Goal: Task Accomplishment & Management: Complete application form

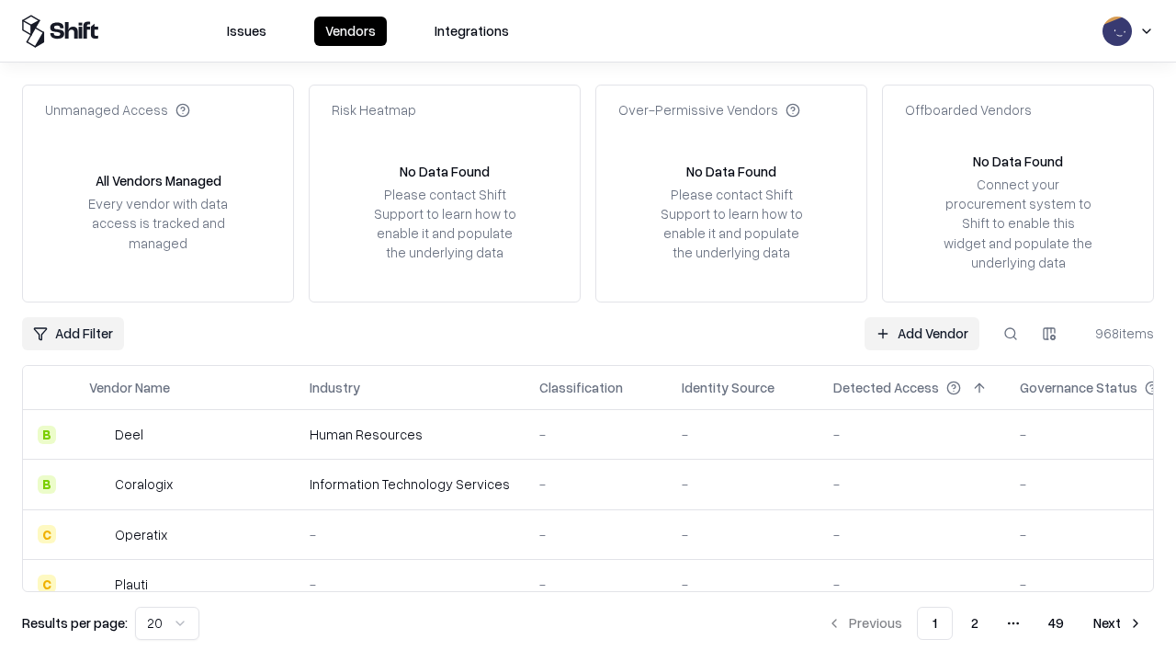
click at [922, 333] on link "Add Vendor" at bounding box center [922, 333] width 115 height 33
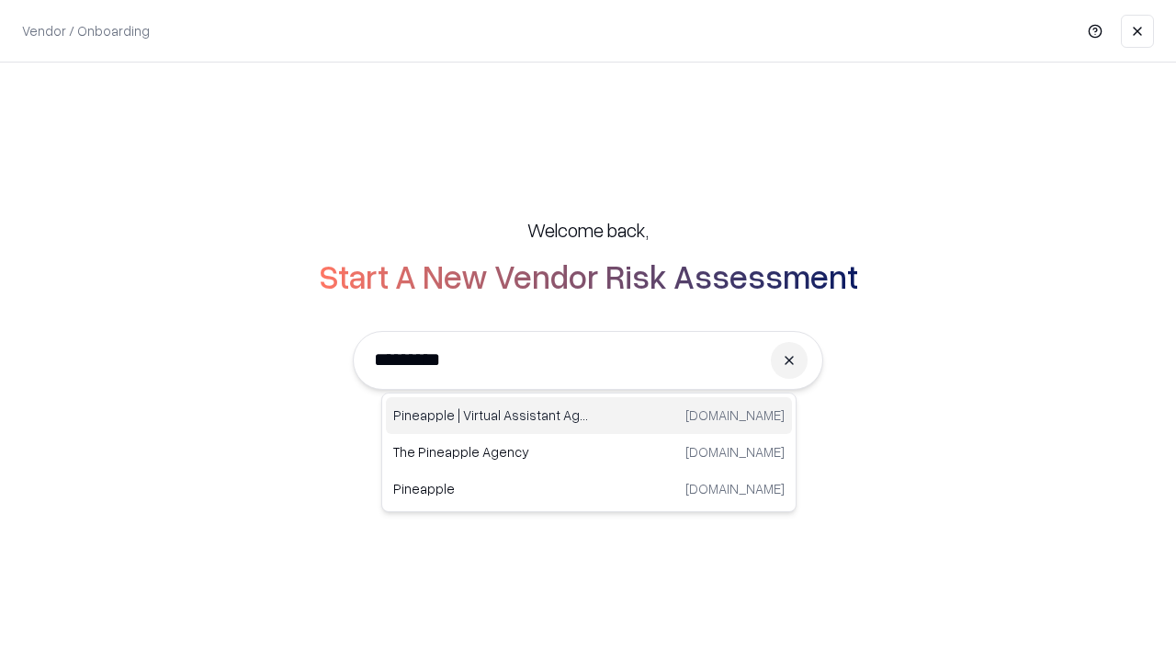
click at [589, 415] on div "Pineapple | Virtual Assistant Agency trypineapple.com" at bounding box center [589, 415] width 406 height 37
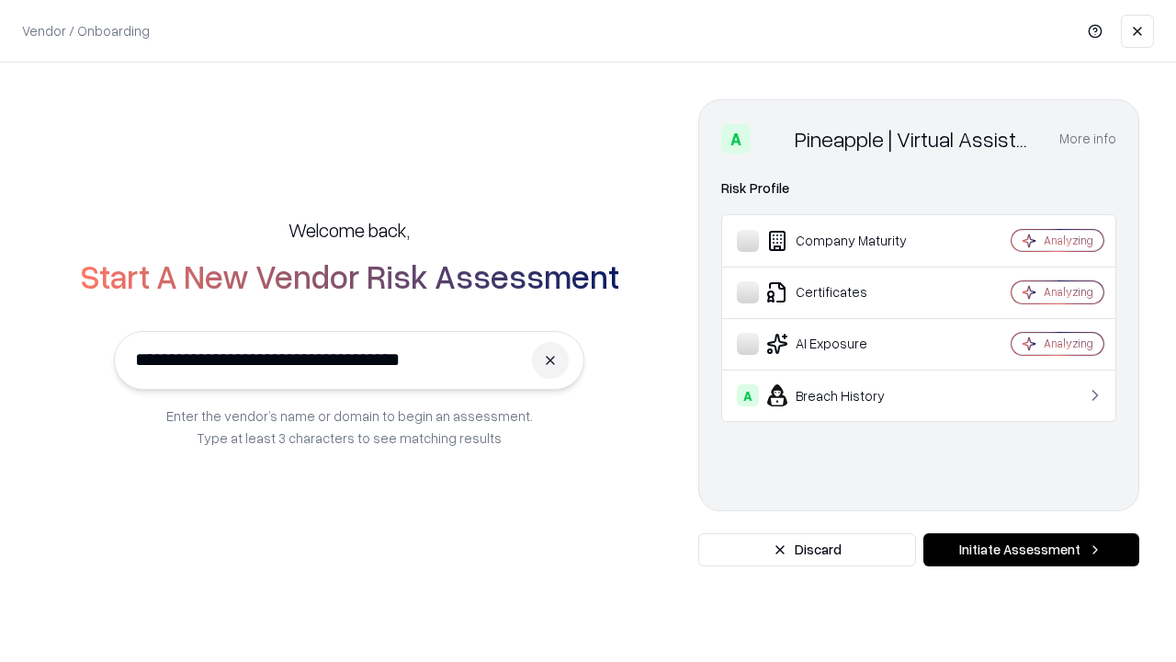
type input "**********"
click at [1031, 550] on button "Initiate Assessment" at bounding box center [1032, 549] width 216 height 33
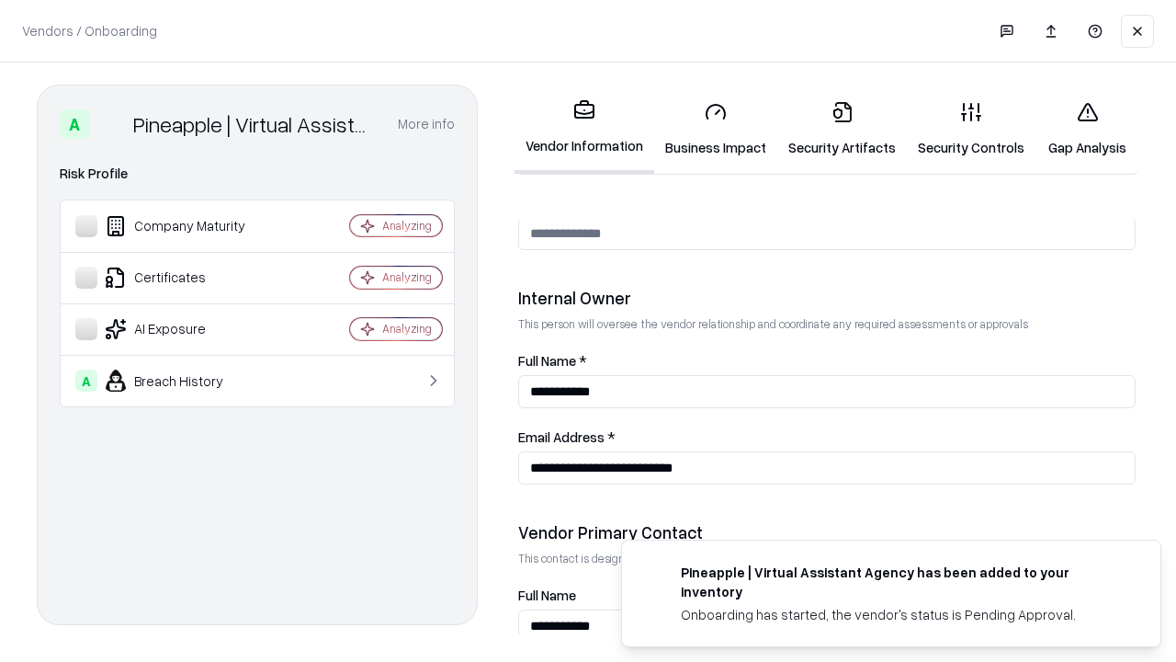
scroll to position [952, 0]
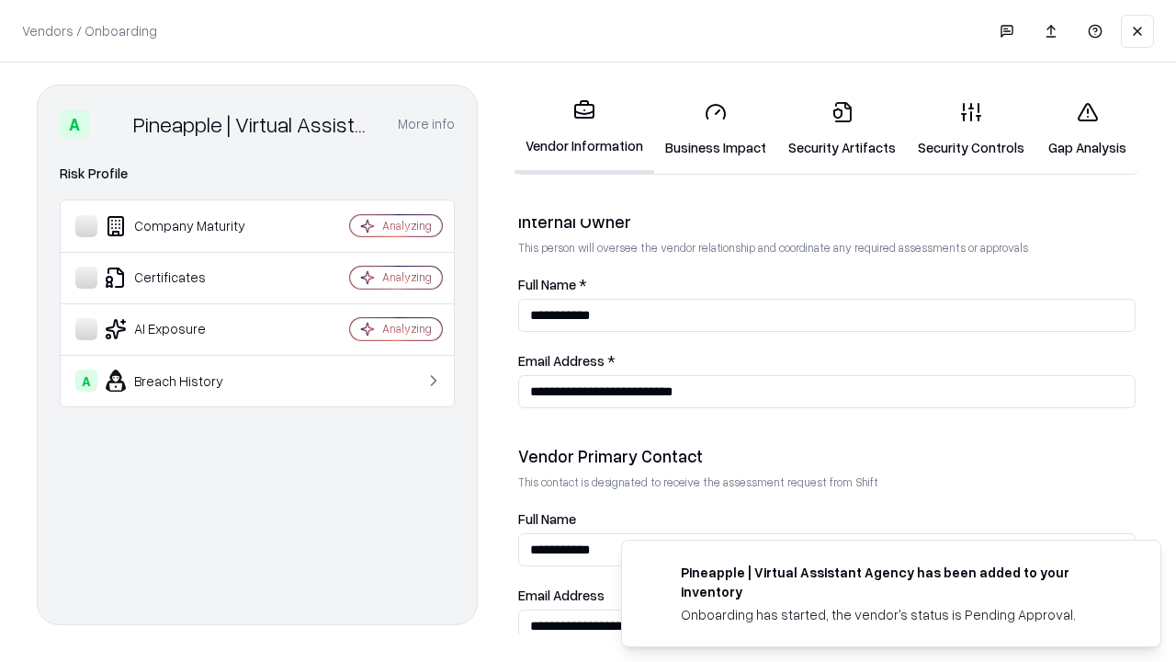
click at [842, 129] on link "Security Artifacts" at bounding box center [843, 128] width 130 height 85
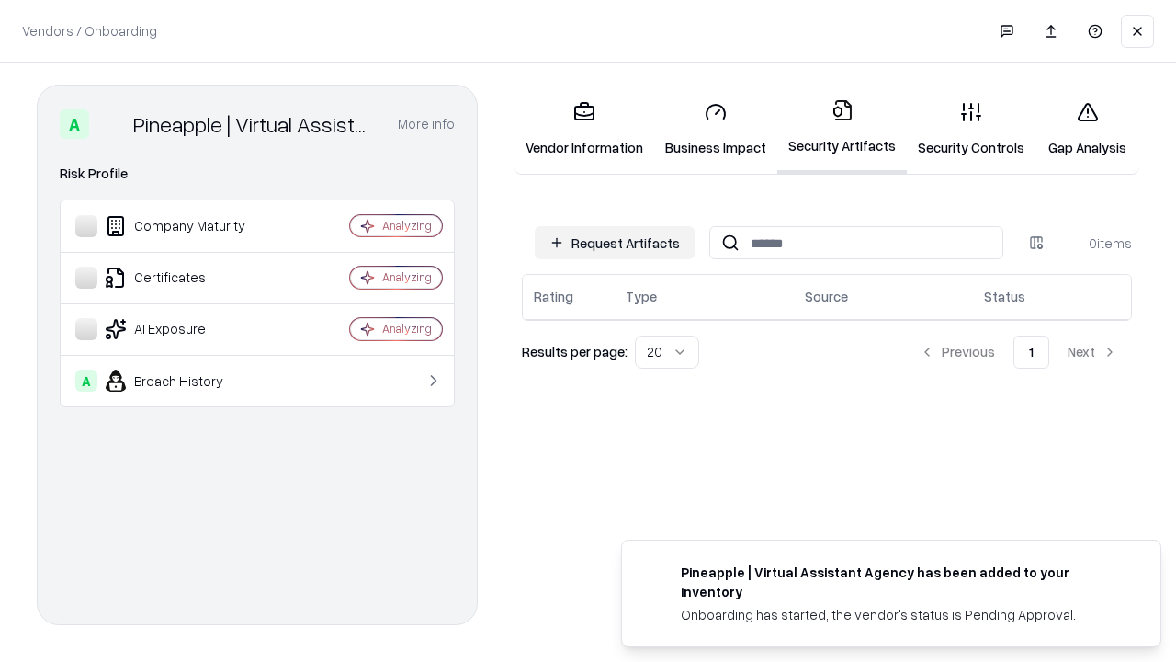
click at [615, 243] on button "Request Artifacts" at bounding box center [615, 242] width 160 height 33
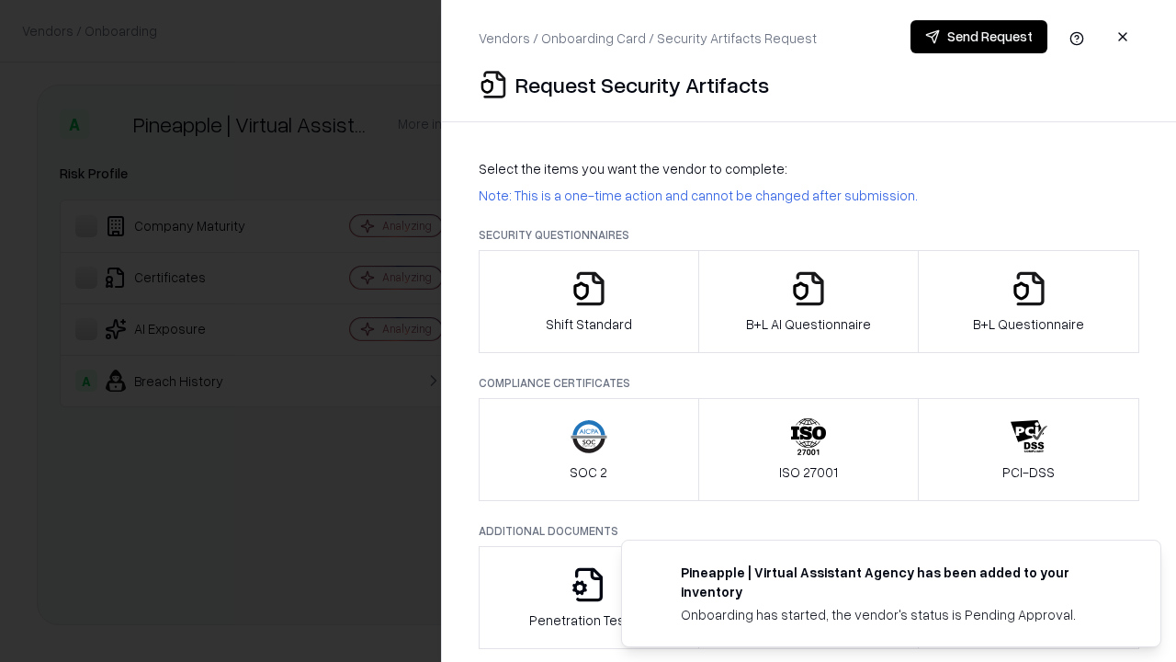
click at [1028, 301] on icon "button" at bounding box center [1029, 288] width 37 height 37
click at [808, 301] on icon "button" at bounding box center [808, 288] width 37 height 37
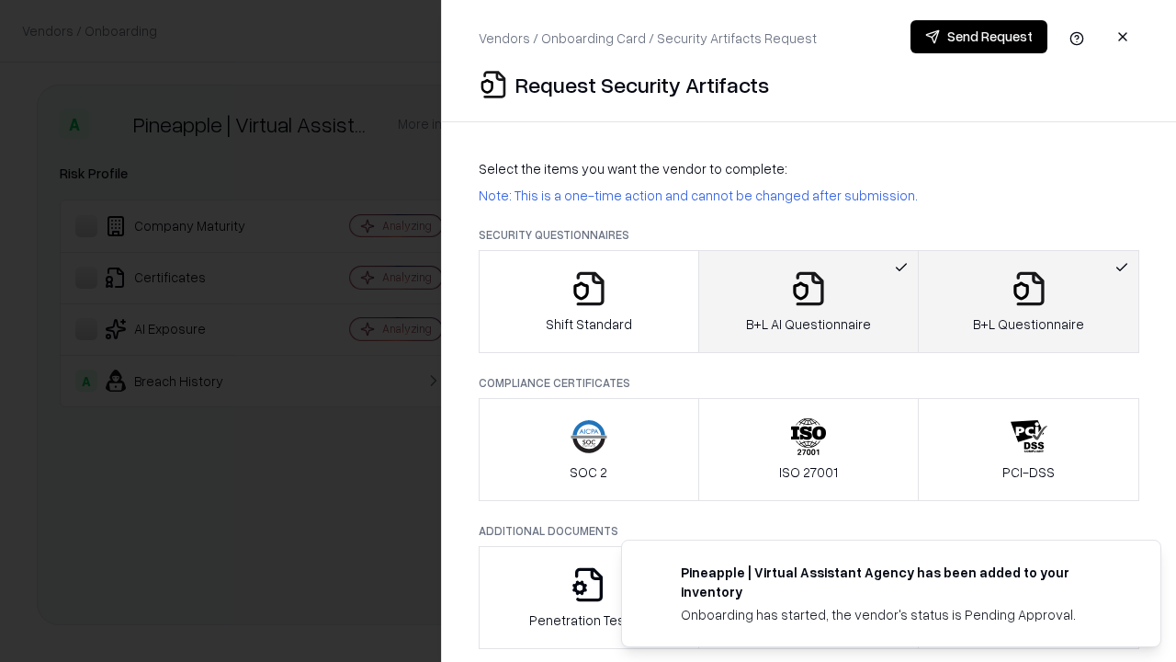
click at [979, 37] on button "Send Request" at bounding box center [979, 36] width 137 height 33
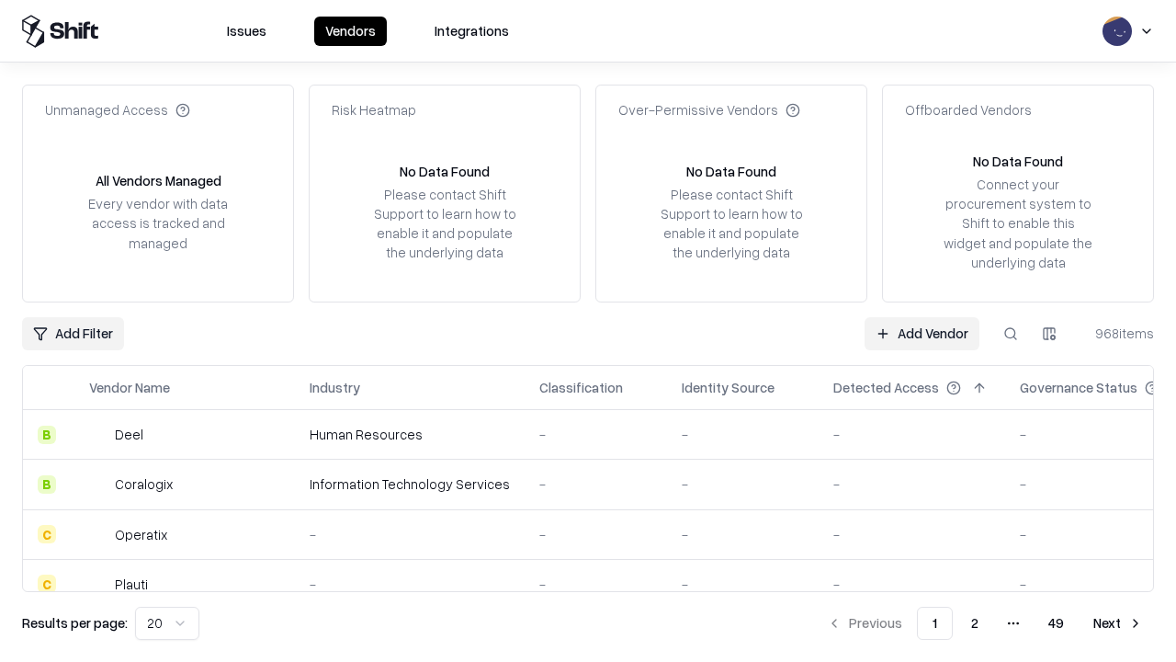
click at [1011, 333] on button at bounding box center [1010, 333] width 33 height 33
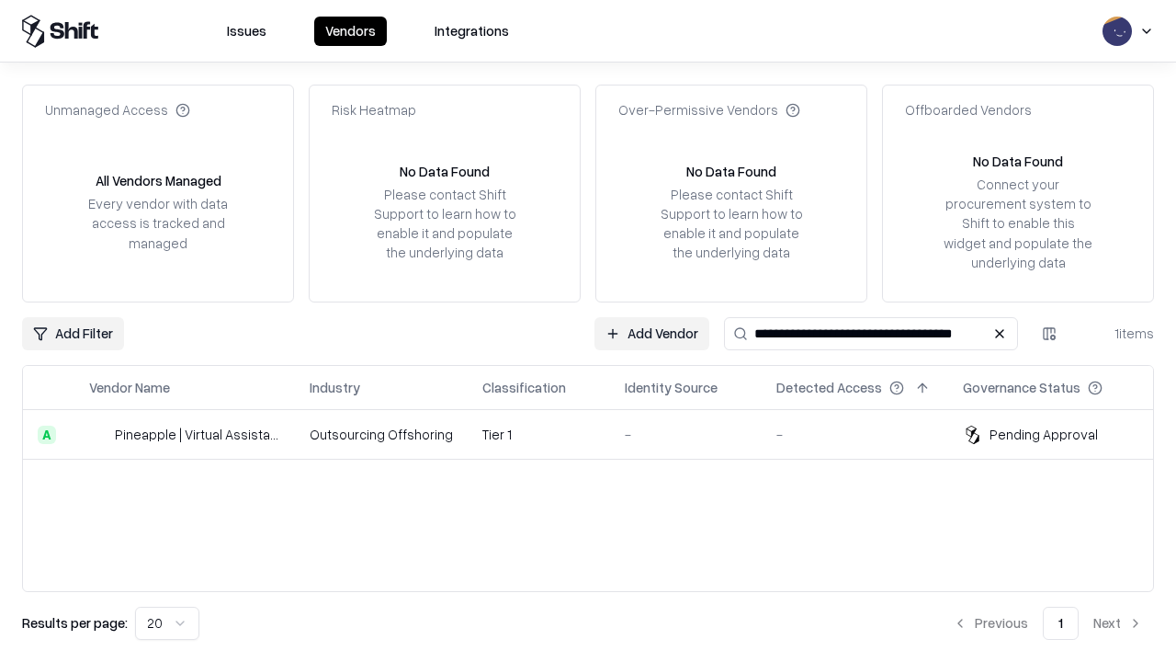
type input "**********"
click at [599, 434] on td "Tier 1" at bounding box center [539, 435] width 142 height 50
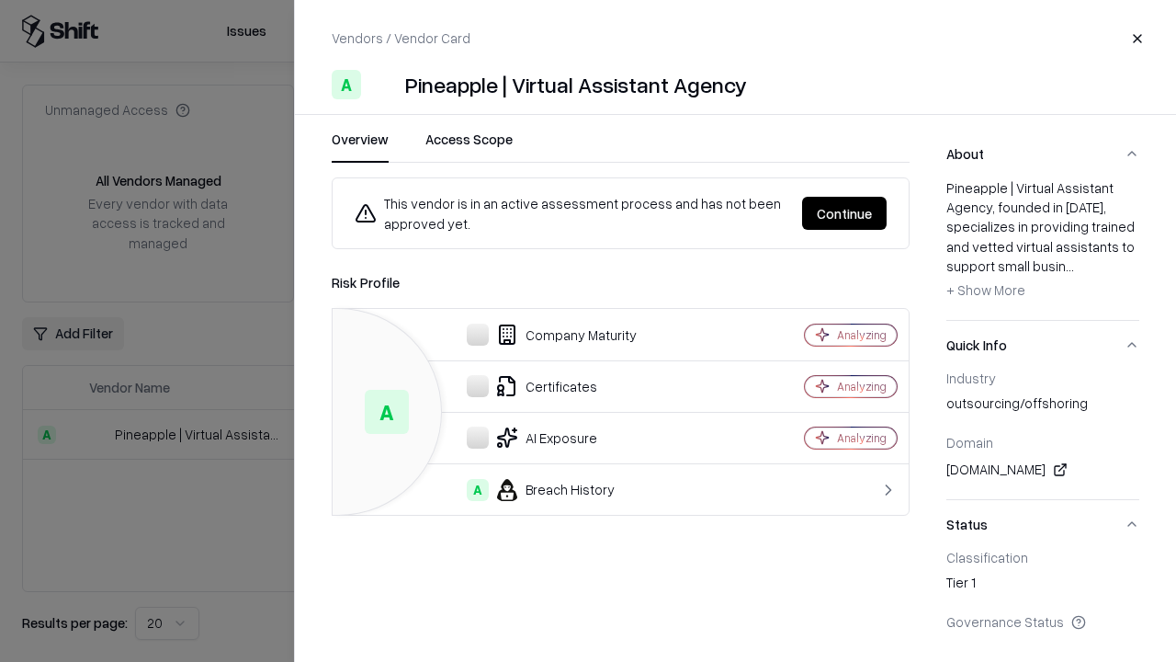
click at [845, 213] on button "Continue" at bounding box center [844, 213] width 85 height 33
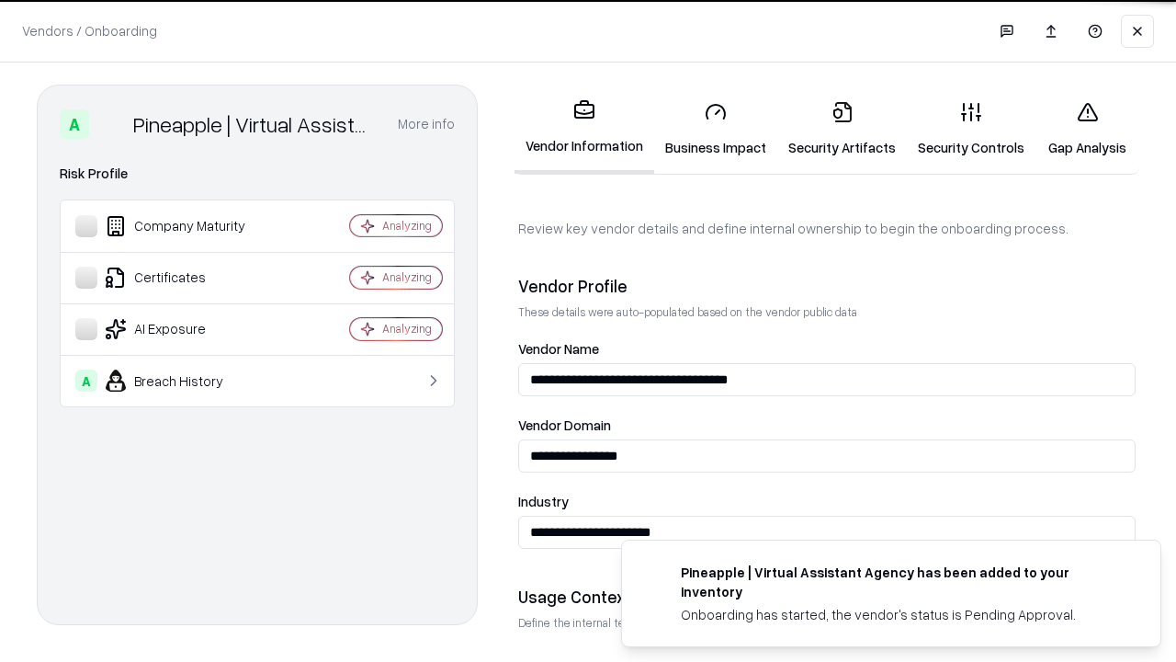
click at [842, 129] on link "Security Artifacts" at bounding box center [843, 128] width 130 height 85
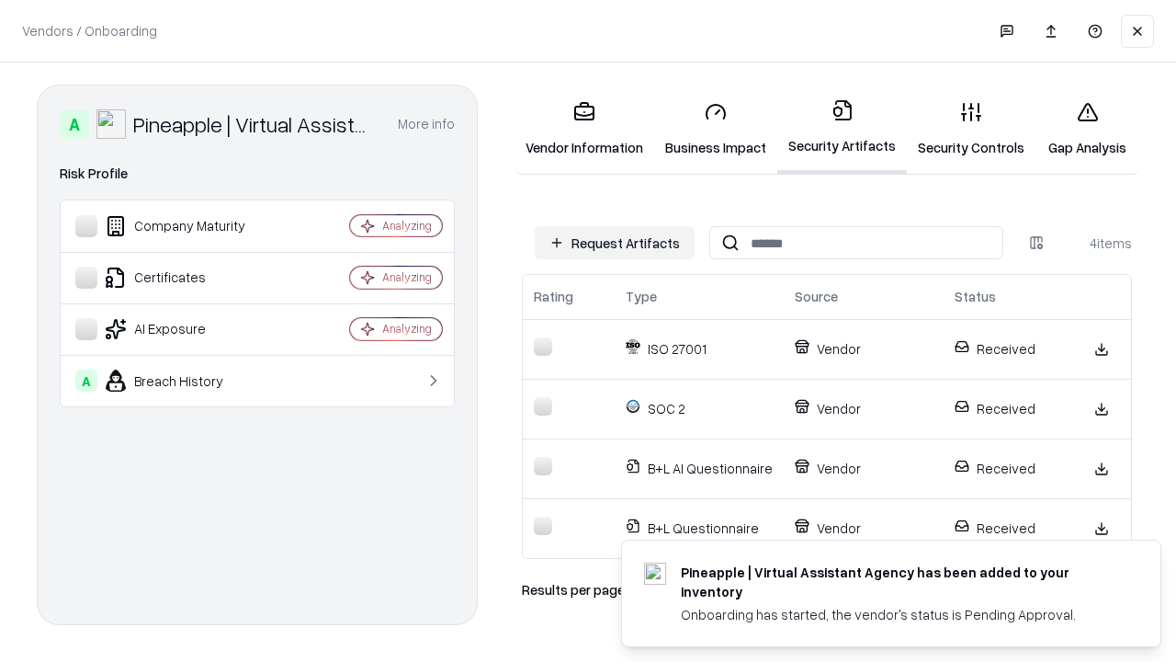
click at [1087, 129] on link "Gap Analysis" at bounding box center [1088, 128] width 104 height 85
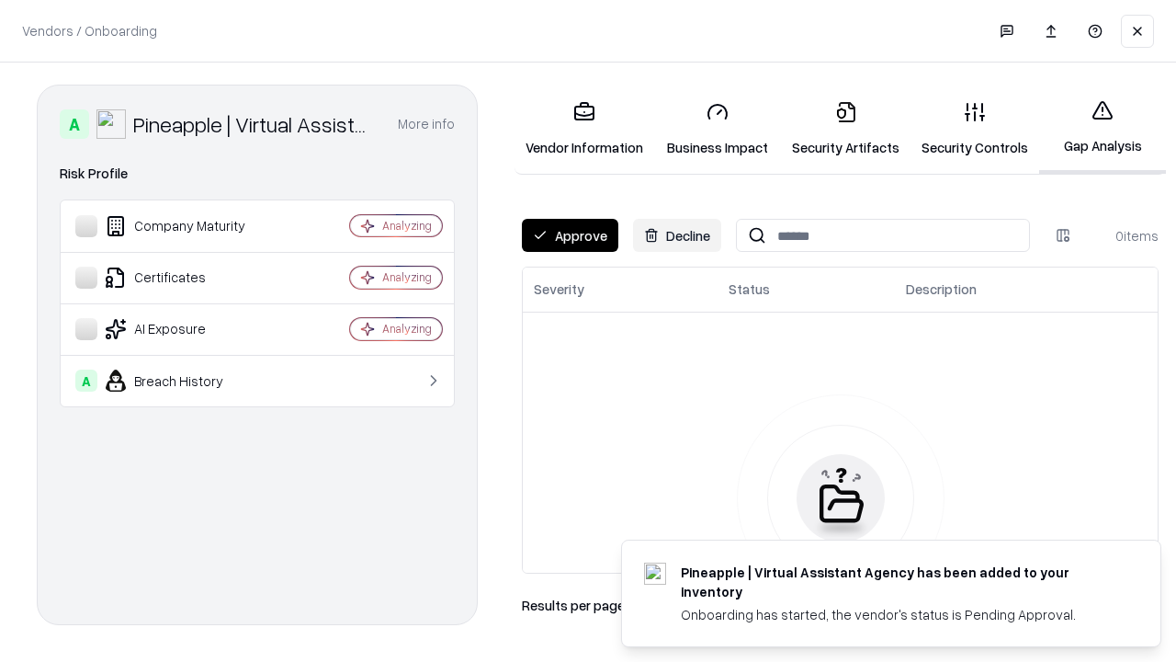
click at [570, 235] on button "Approve" at bounding box center [570, 235] width 97 height 33
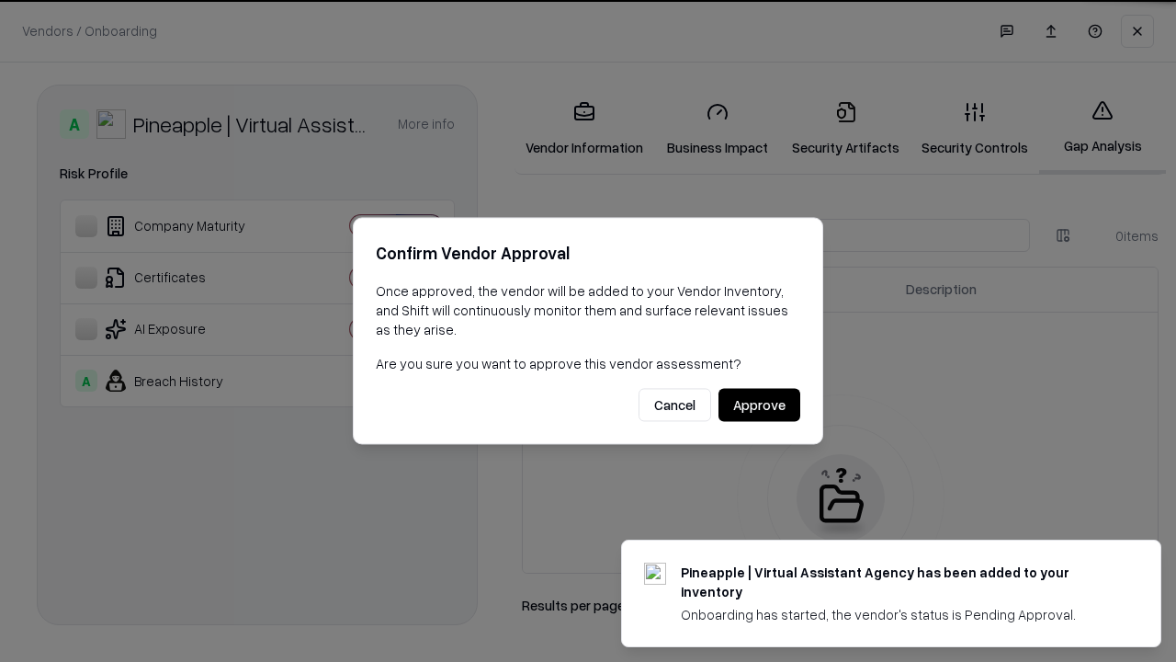
click at [759, 404] on button "Approve" at bounding box center [760, 405] width 82 height 33
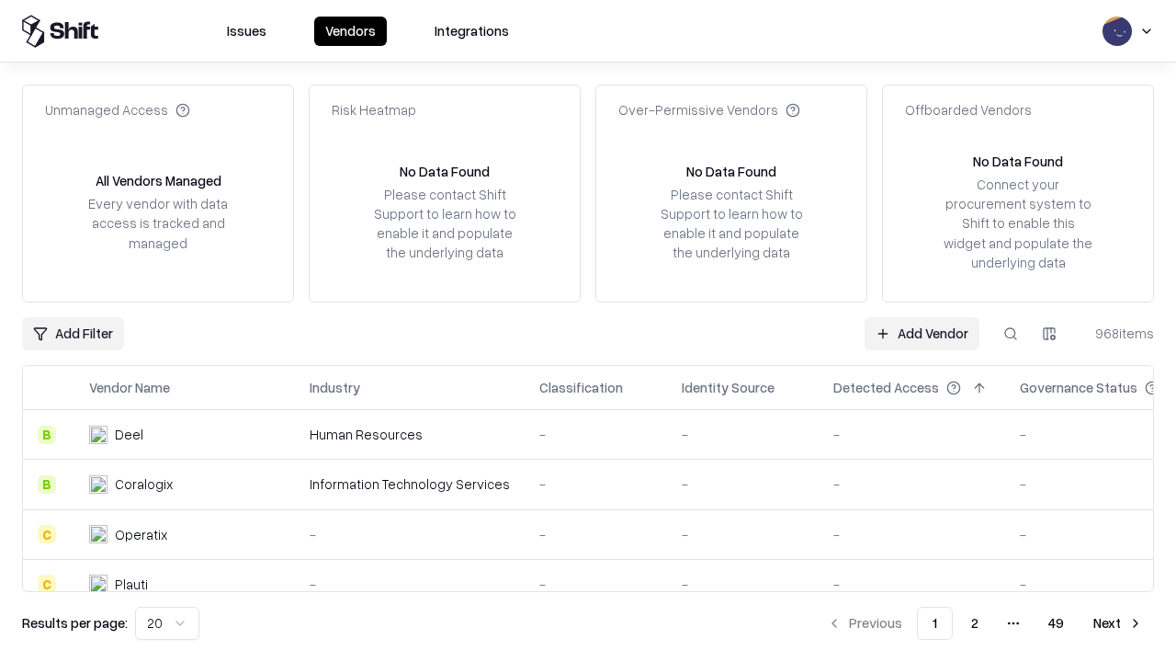
type input "**********"
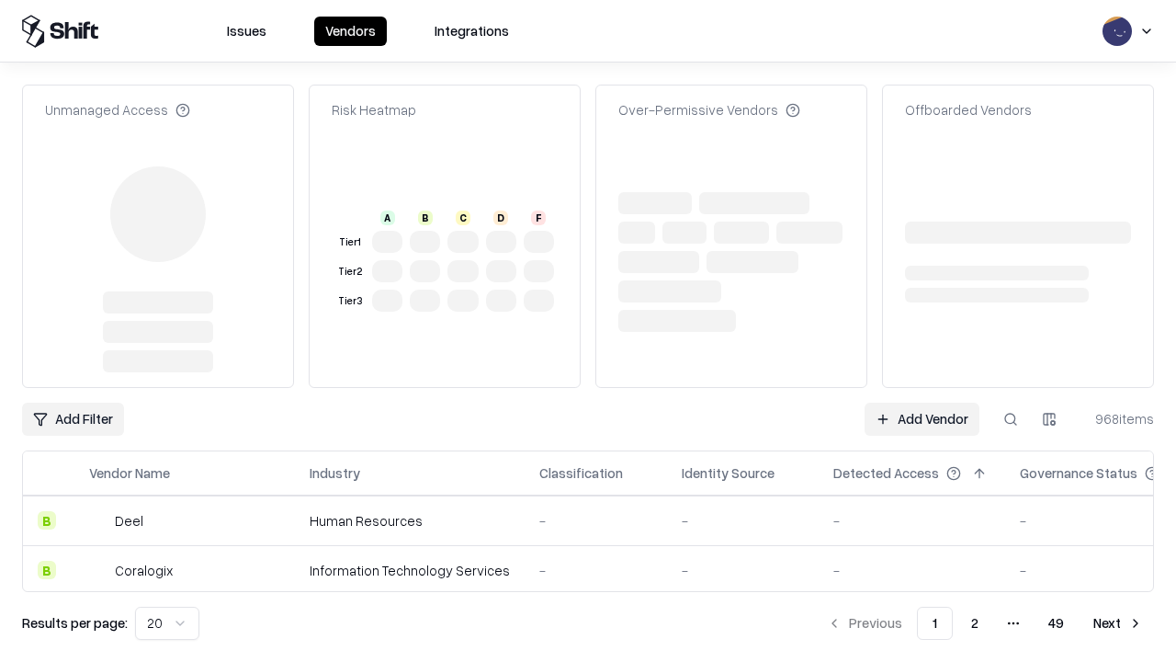
click at [922, 403] on link "Add Vendor" at bounding box center [922, 419] width 115 height 33
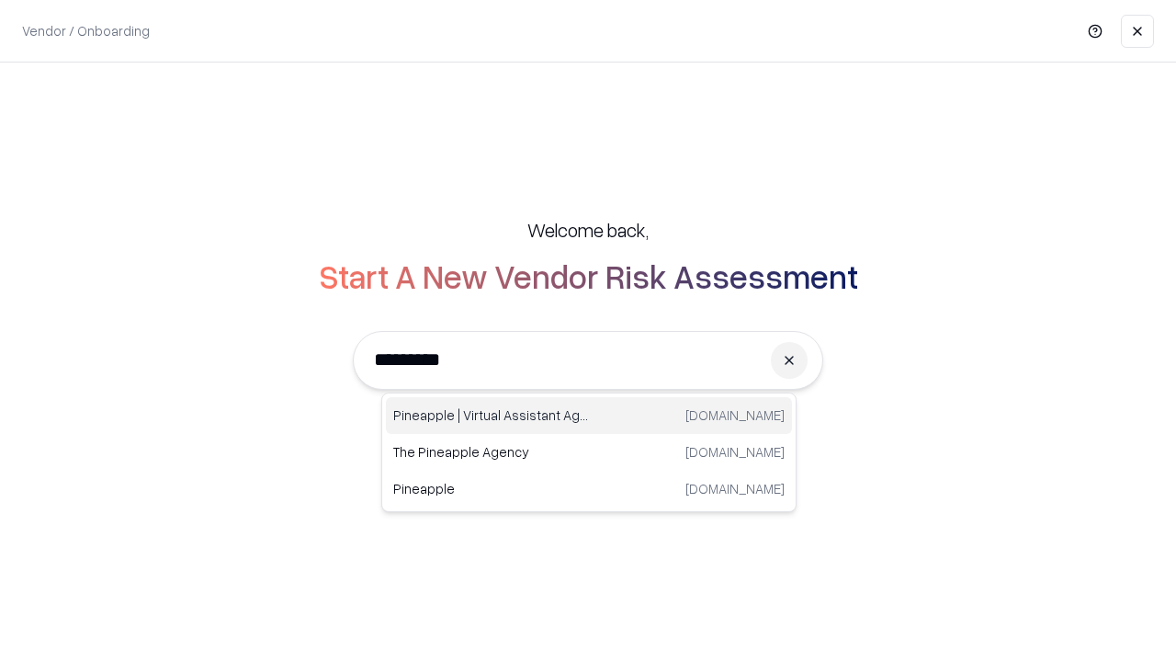
click at [589, 415] on div "Pineapple | Virtual Assistant Agency trypineapple.com" at bounding box center [589, 415] width 406 height 37
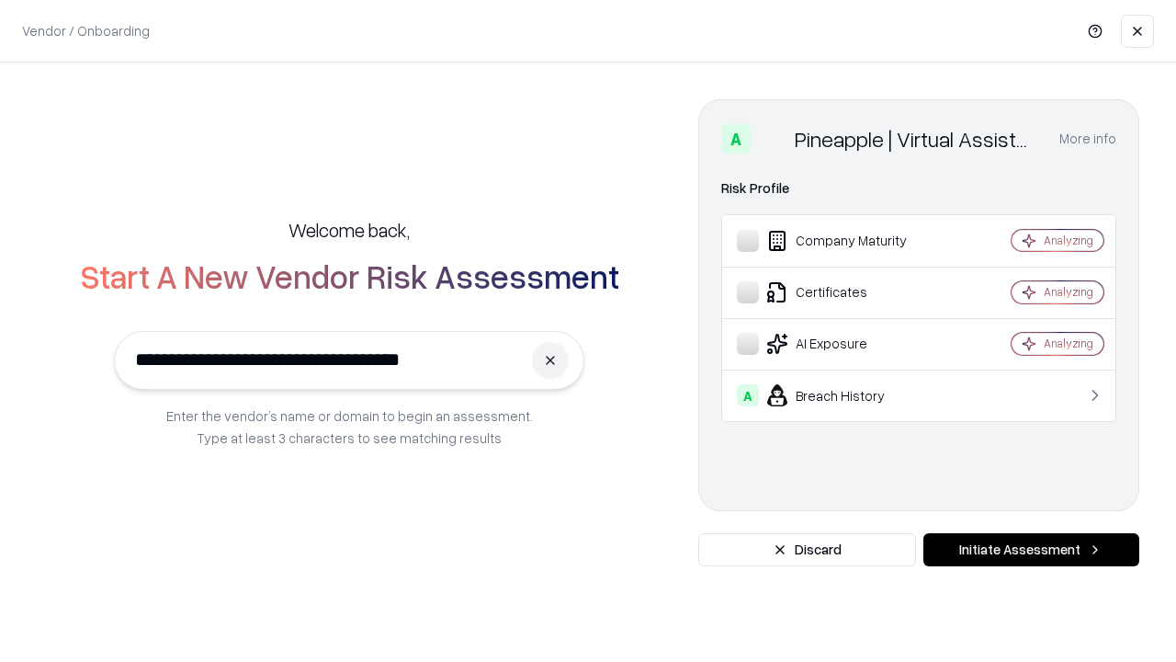
type input "**********"
click at [1031, 550] on button "Initiate Assessment" at bounding box center [1032, 549] width 216 height 33
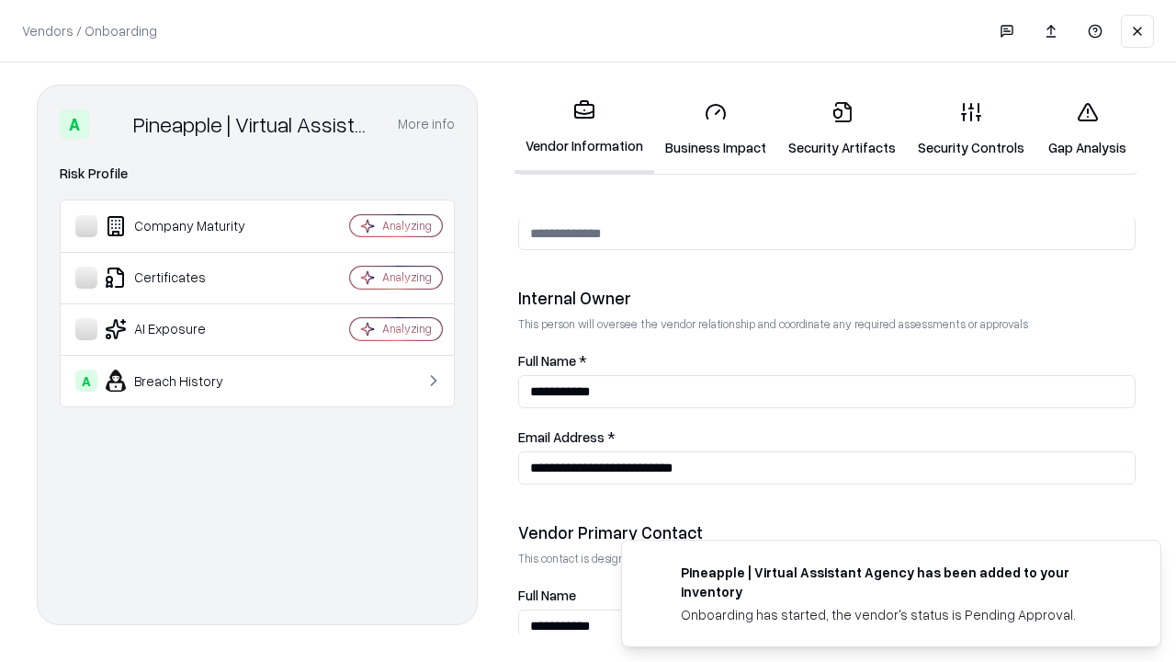
scroll to position [952, 0]
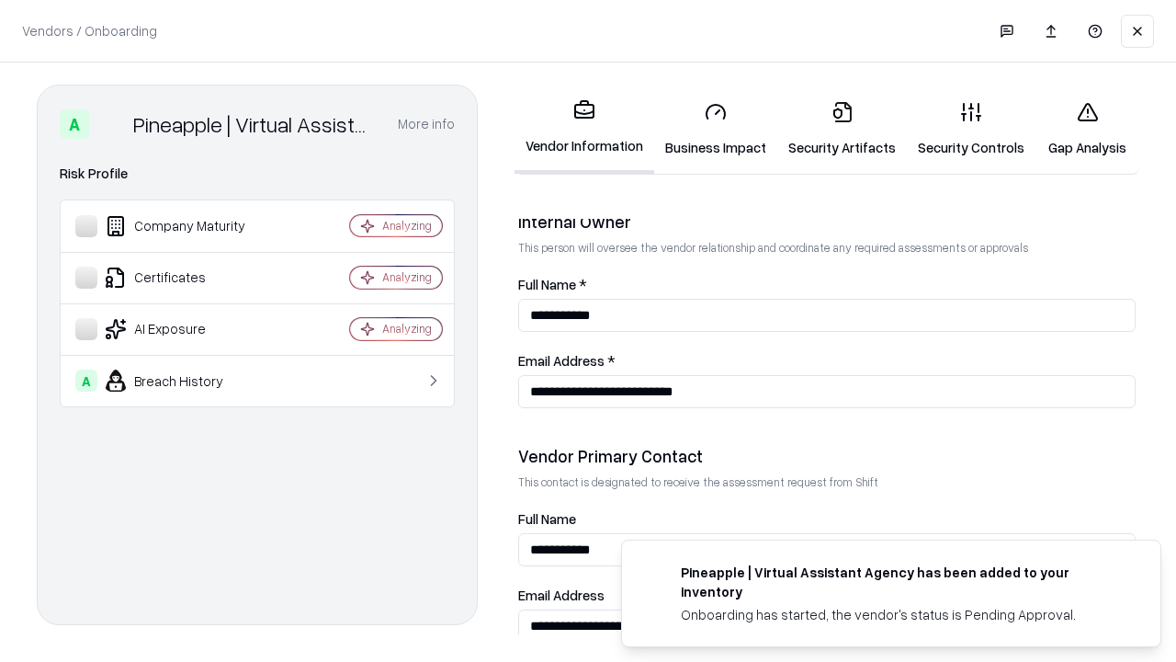
click at [1087, 129] on link "Gap Analysis" at bounding box center [1088, 128] width 104 height 85
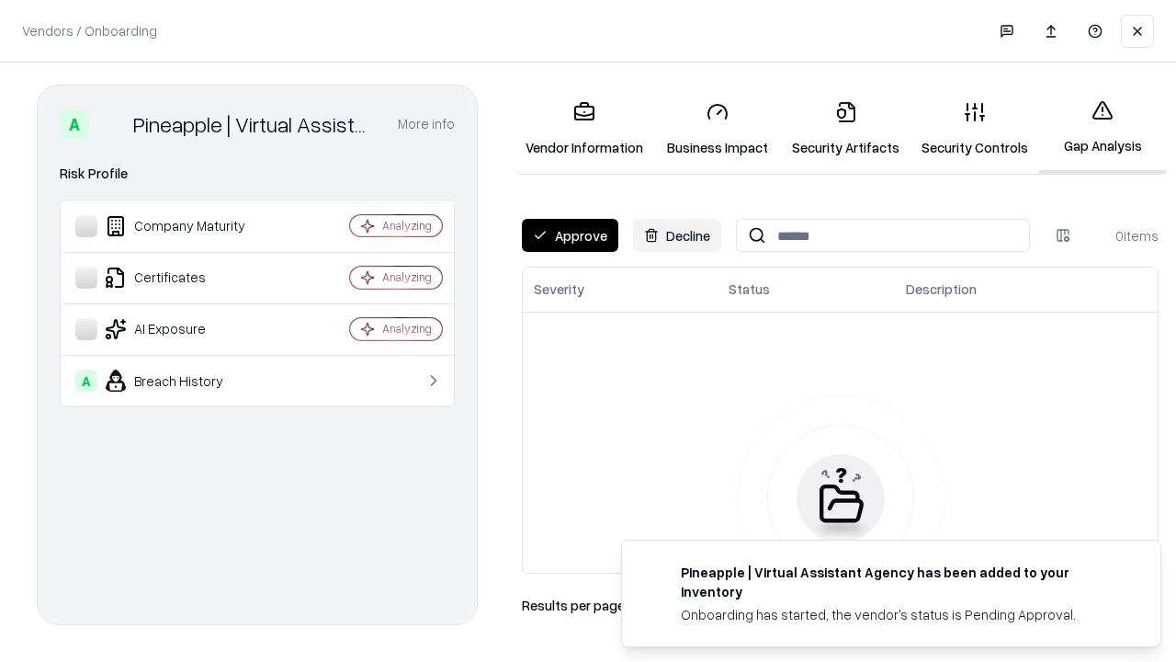
click at [570, 235] on button "Approve" at bounding box center [570, 235] width 97 height 33
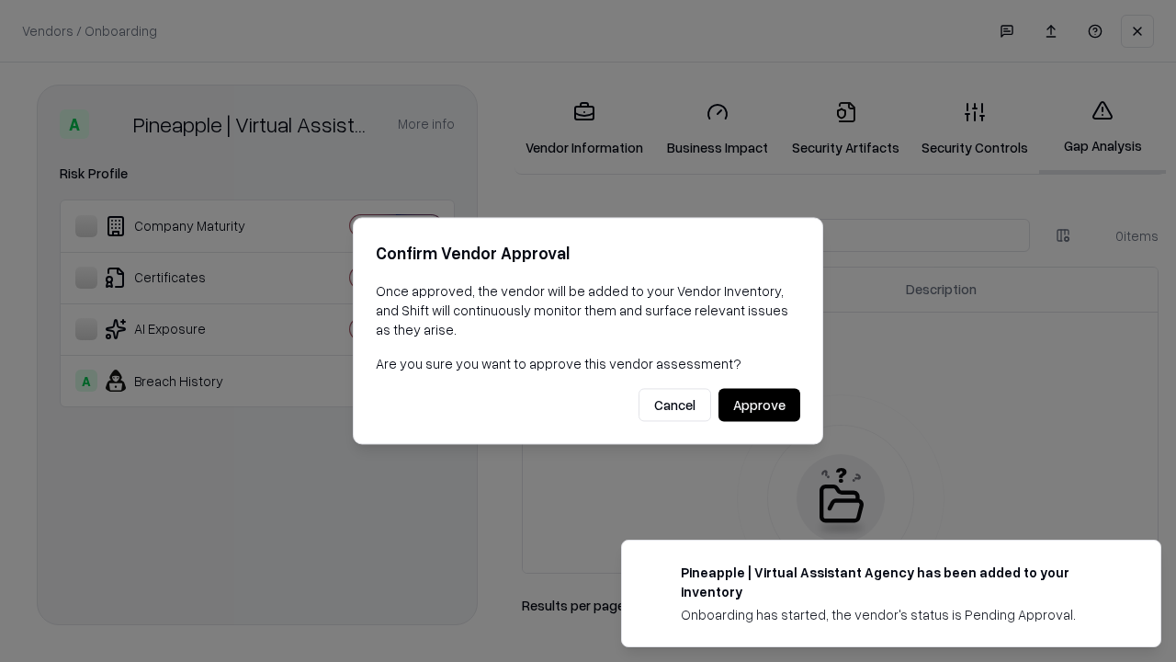
click at [759, 404] on button "Approve" at bounding box center [760, 405] width 82 height 33
